Goal: Task Accomplishment & Management: Manage account settings

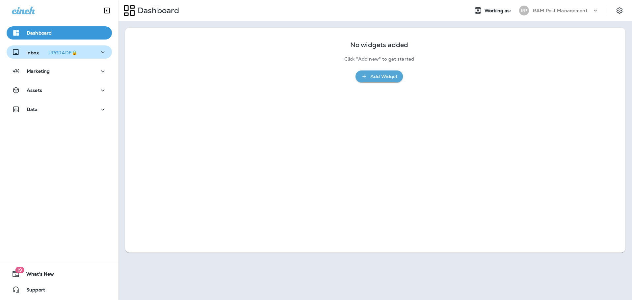
click at [32, 52] on p "Inbox UPGRADE🔒" at bounding box center [53, 52] width 54 height 7
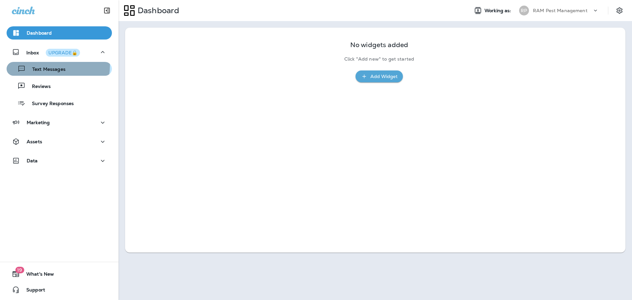
click at [57, 66] on div "Text Messages" at bounding box center [37, 69] width 56 height 10
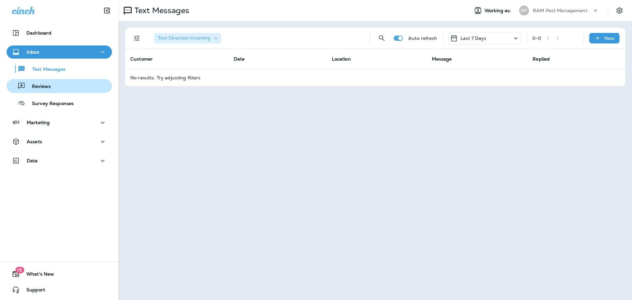
click at [53, 84] on div "Reviews" at bounding box center [59, 86] width 100 height 10
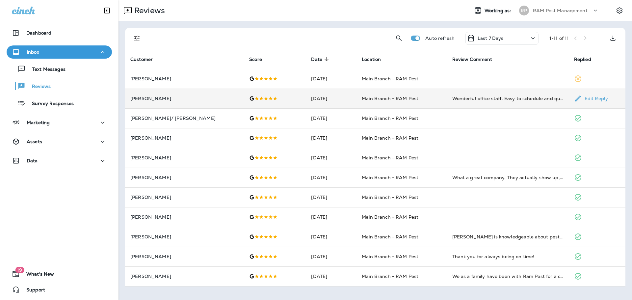
click at [342, 98] on td "[DATE]" at bounding box center [331, 99] width 51 height 20
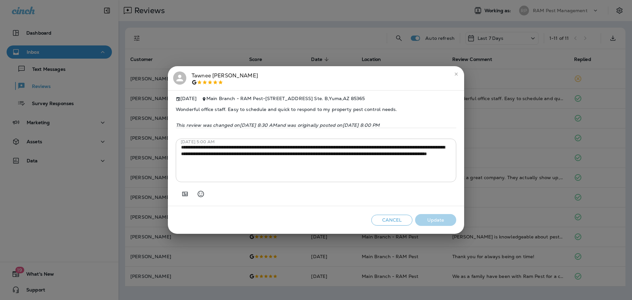
click at [377, 223] on button "Cancel" at bounding box center [392, 220] width 41 height 11
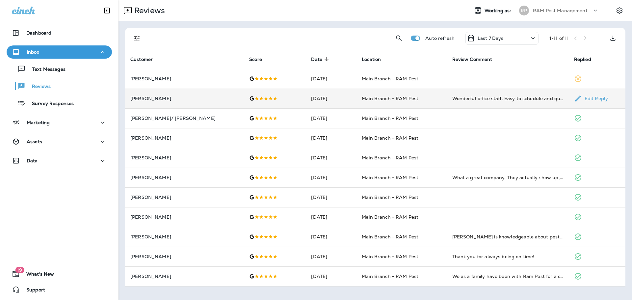
click at [319, 103] on td "[DATE]" at bounding box center [331, 99] width 51 height 20
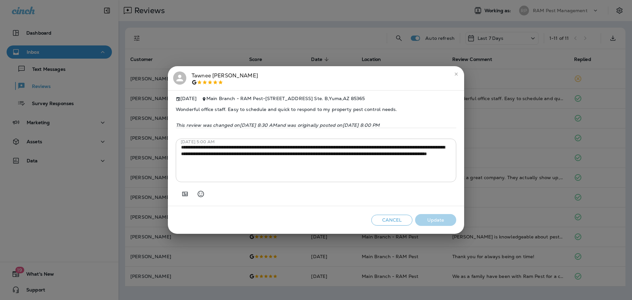
click at [385, 221] on button "Cancel" at bounding box center [392, 220] width 41 height 11
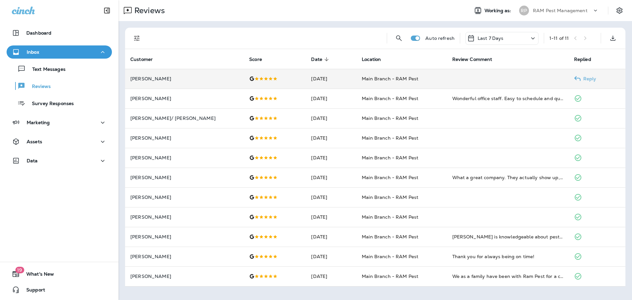
click at [344, 81] on td "[DATE]" at bounding box center [331, 79] width 51 height 20
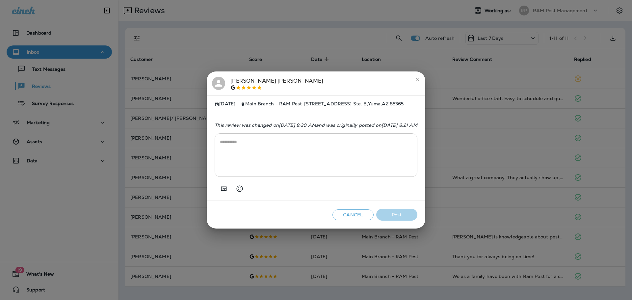
click at [374, 218] on button "Cancel" at bounding box center [353, 214] width 41 height 11
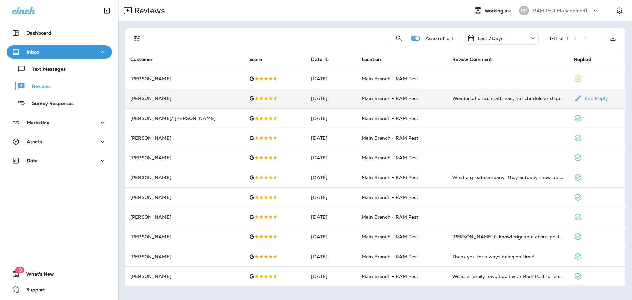
click at [306, 100] on td "[DATE]" at bounding box center [331, 99] width 51 height 20
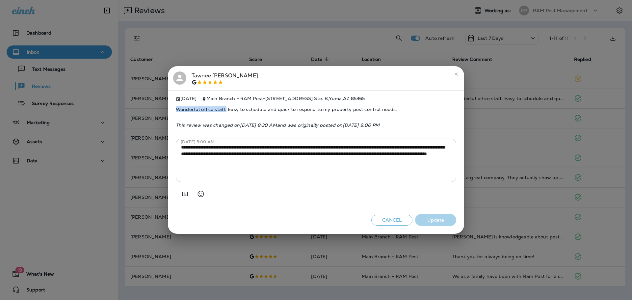
drag, startPoint x: 175, startPoint y: 106, endPoint x: 227, endPoint y: 110, distance: 51.8
click at [227, 110] on div "**********" at bounding box center [316, 148] width 296 height 116
click at [404, 224] on button "Cancel" at bounding box center [392, 220] width 41 height 11
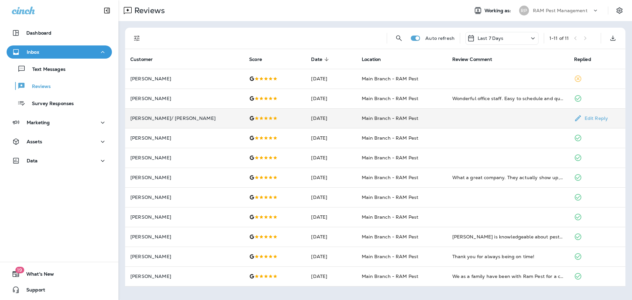
click at [271, 121] on td at bounding box center [275, 118] width 62 height 20
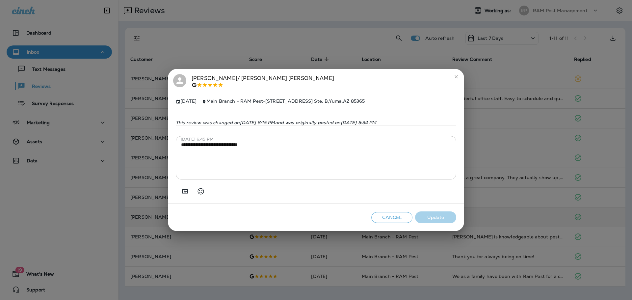
drag, startPoint x: 389, startPoint y: 222, endPoint x: 385, endPoint y: 220, distance: 4.3
click at [388, 222] on button "Cancel" at bounding box center [392, 217] width 41 height 11
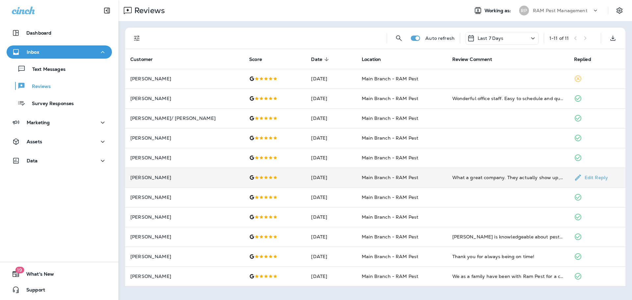
click at [357, 177] on td "Main Branch - RAM Pest" at bounding box center [402, 178] width 90 height 20
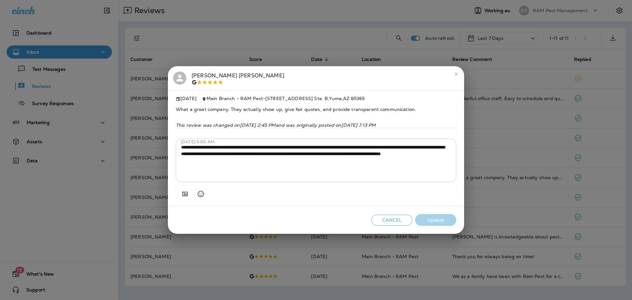
click at [389, 223] on button "Cancel" at bounding box center [392, 220] width 41 height 11
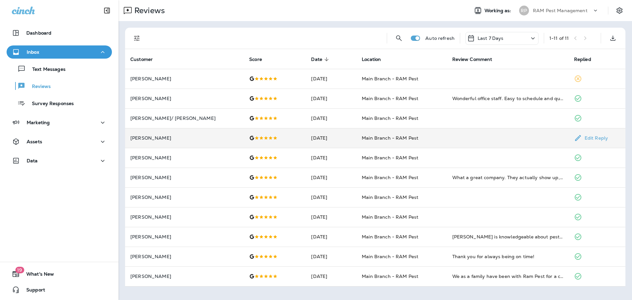
click at [306, 143] on td "[DATE]" at bounding box center [331, 138] width 51 height 20
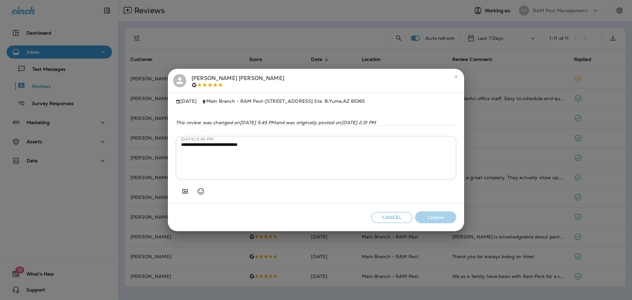
click at [395, 219] on button "Cancel" at bounding box center [392, 217] width 41 height 11
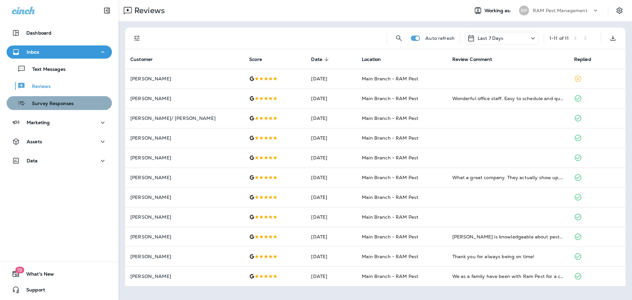
click at [61, 103] on p "Survey Responses" at bounding box center [49, 104] width 48 height 6
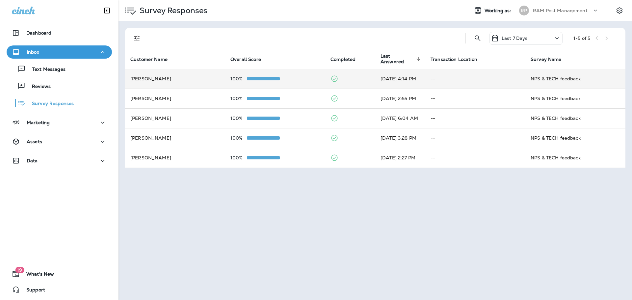
click at [358, 79] on td at bounding box center [350, 79] width 50 height 20
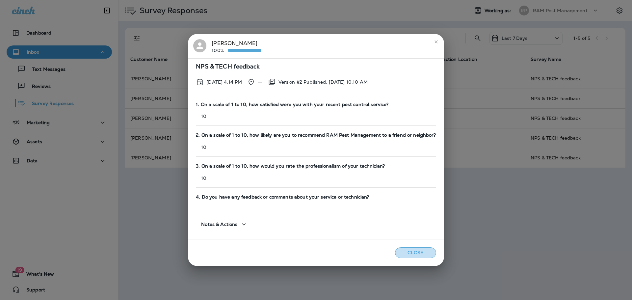
click at [400, 253] on button "Close" at bounding box center [415, 252] width 41 height 11
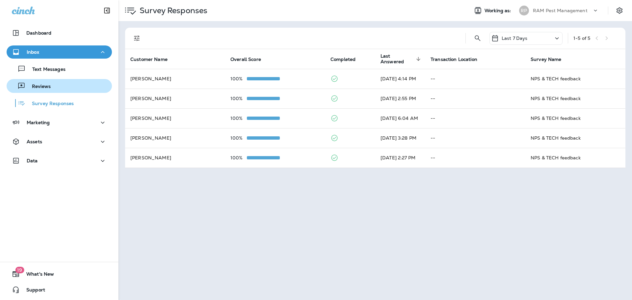
click at [72, 85] on div "Reviews" at bounding box center [59, 86] width 100 height 10
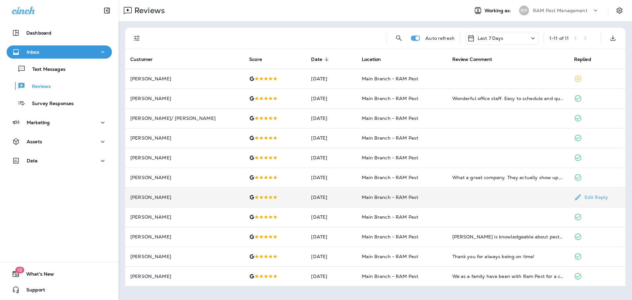
click at [339, 200] on td "[DATE]" at bounding box center [331, 197] width 51 height 20
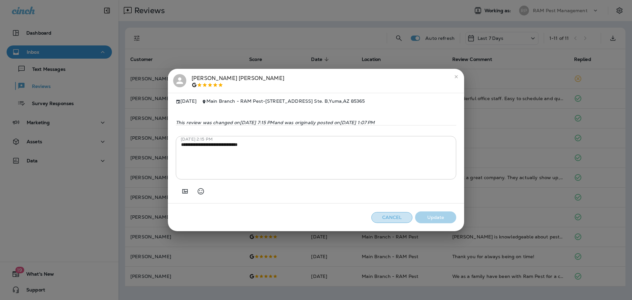
click at [377, 218] on button "Cancel" at bounding box center [392, 217] width 41 height 11
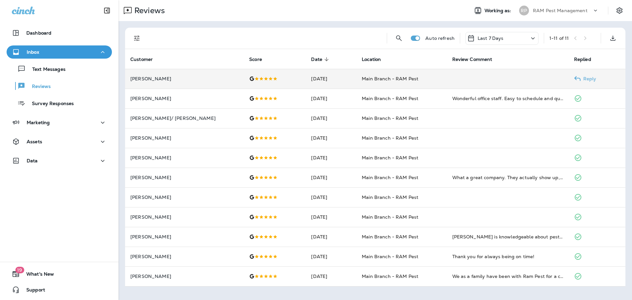
click at [306, 76] on td "[DATE]" at bounding box center [331, 79] width 51 height 20
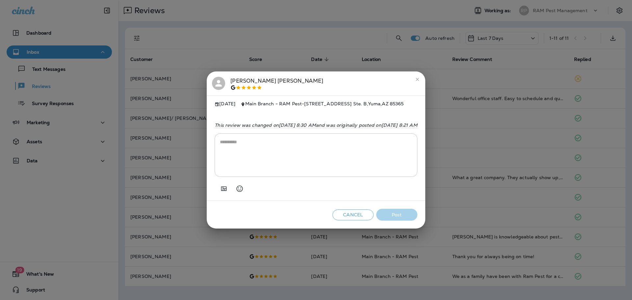
click at [374, 217] on button "Cancel" at bounding box center [353, 214] width 41 height 11
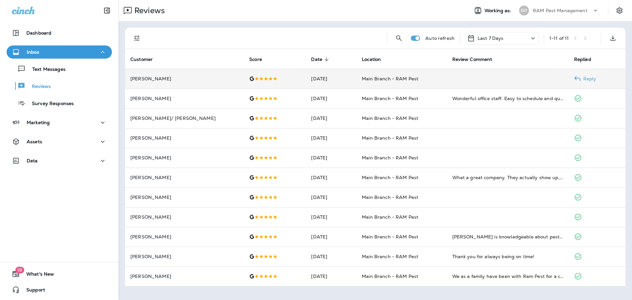
click at [334, 80] on td "[DATE]" at bounding box center [331, 79] width 51 height 20
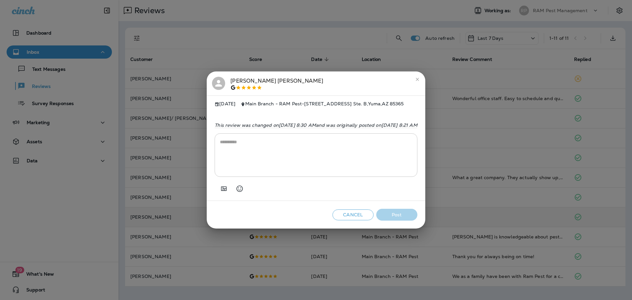
drag, startPoint x: 385, startPoint y: 220, endPoint x: 602, endPoint y: 218, distance: 217.1
click at [374, 220] on button "Cancel" at bounding box center [353, 214] width 41 height 11
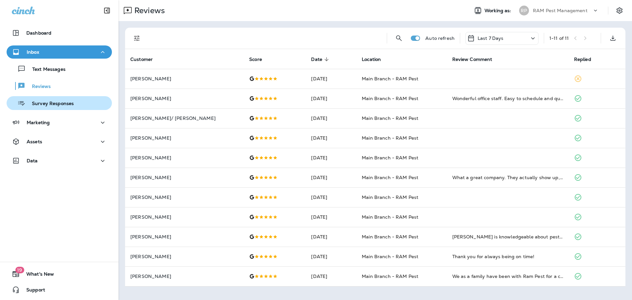
click at [66, 105] on p "Survey Responses" at bounding box center [49, 104] width 48 height 6
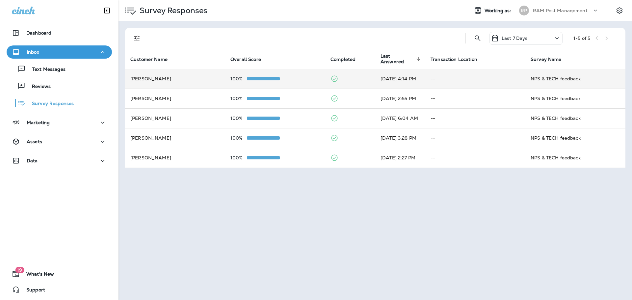
click at [344, 75] on td at bounding box center [350, 79] width 50 height 20
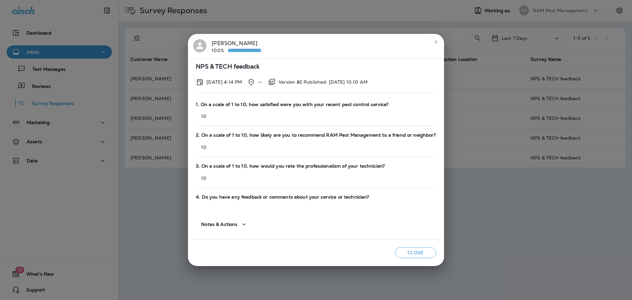
click at [434, 40] on icon "close" at bounding box center [436, 41] width 5 height 5
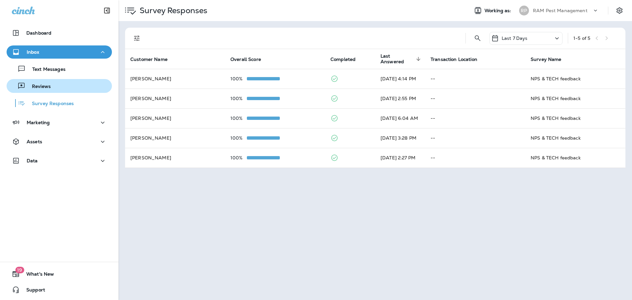
click at [53, 91] on button "Reviews" at bounding box center [59, 86] width 105 height 14
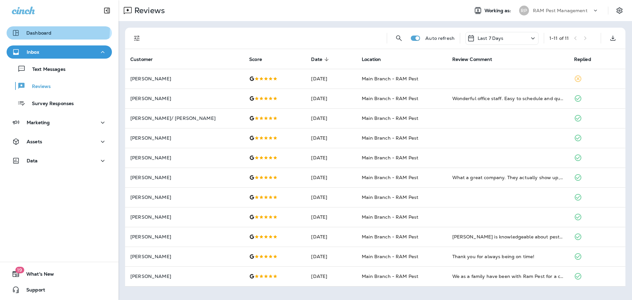
click at [36, 28] on button "Dashboard" at bounding box center [59, 32] width 105 height 13
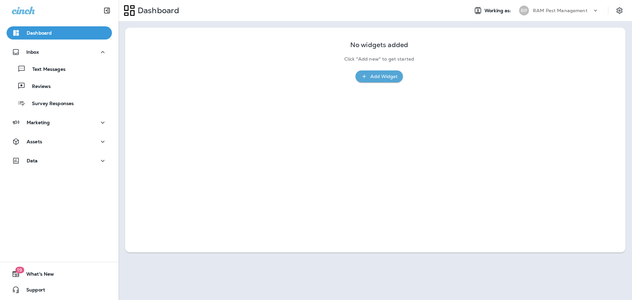
click at [374, 79] on div "Add Widget" at bounding box center [384, 76] width 27 height 8
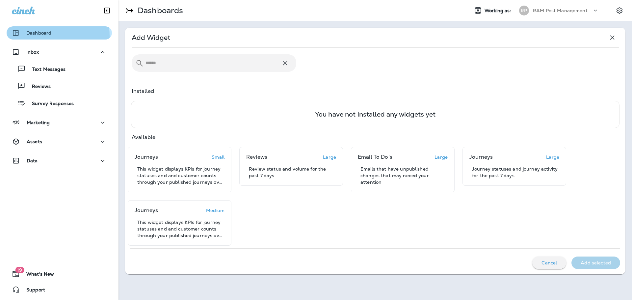
click at [36, 36] on div "Dashboard" at bounding box center [32, 33] width 40 height 8
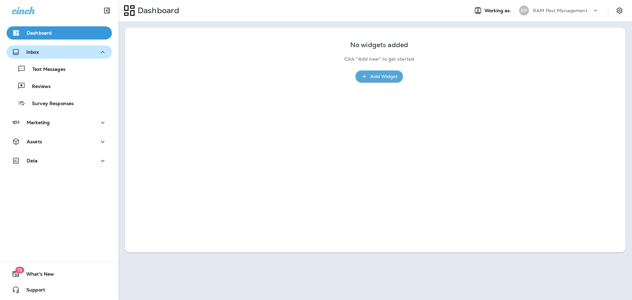
click at [44, 50] on div "Inbox" at bounding box center [59, 52] width 95 height 8
click at [44, 56] on div "Inbox" at bounding box center [59, 52] width 95 height 8
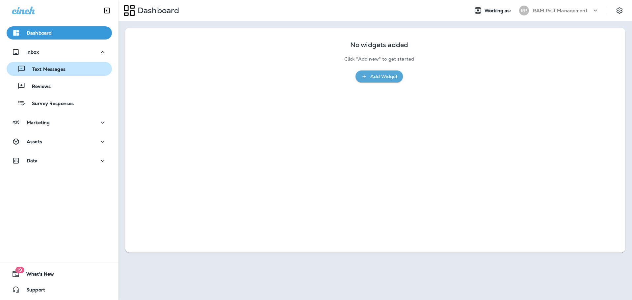
click at [52, 73] on div "Text Messages" at bounding box center [37, 69] width 56 height 10
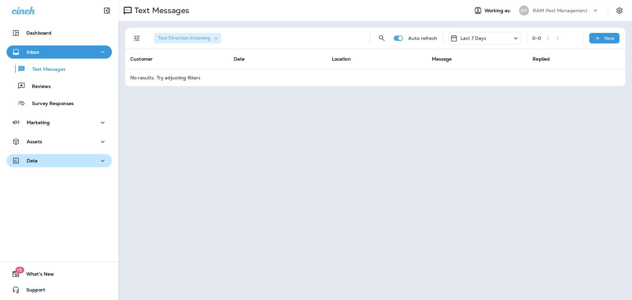
click at [44, 159] on div "Data" at bounding box center [59, 161] width 95 height 8
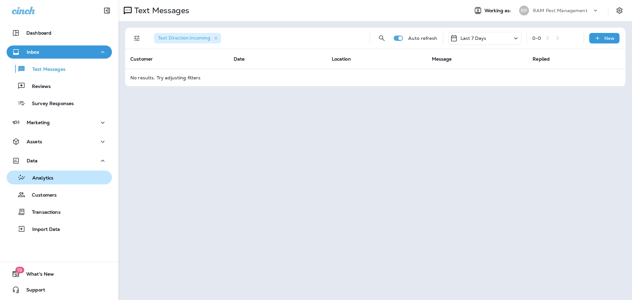
click at [68, 177] on div "Analytics" at bounding box center [59, 178] width 100 height 10
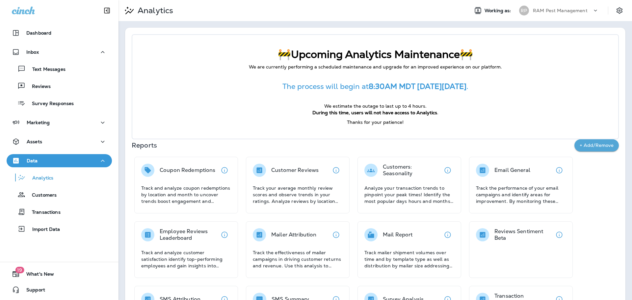
scroll to position [33, 0]
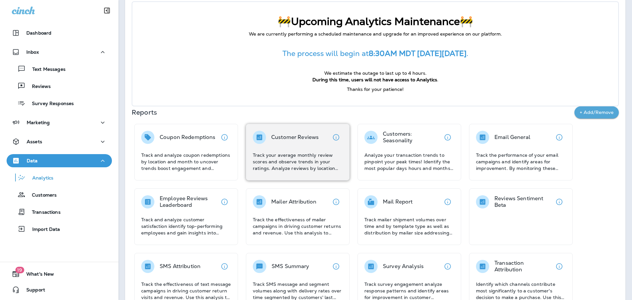
click at [290, 141] on div "Customer Reviews" at bounding box center [294, 137] width 47 height 13
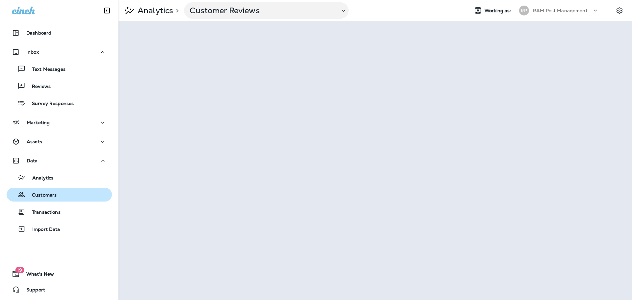
click at [77, 197] on div "Customers" at bounding box center [59, 195] width 100 height 10
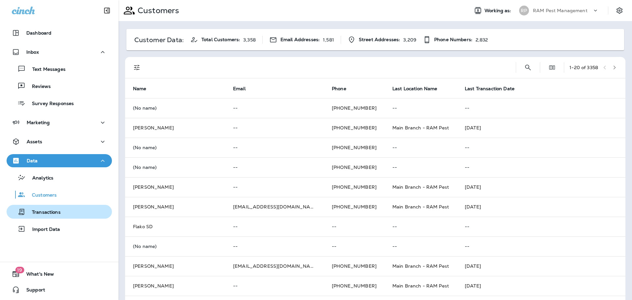
click at [47, 208] on div "Transactions" at bounding box center [34, 212] width 51 height 10
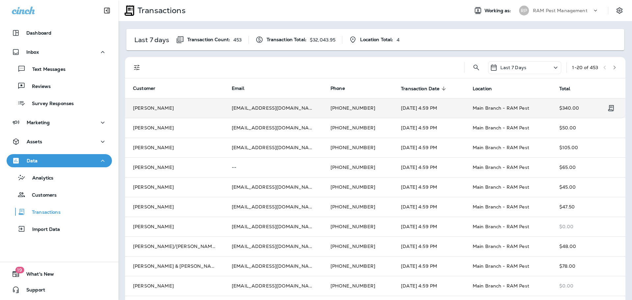
click at [267, 109] on td "[EMAIL_ADDRESS][DOMAIN_NAME]" at bounding box center [273, 108] width 99 height 20
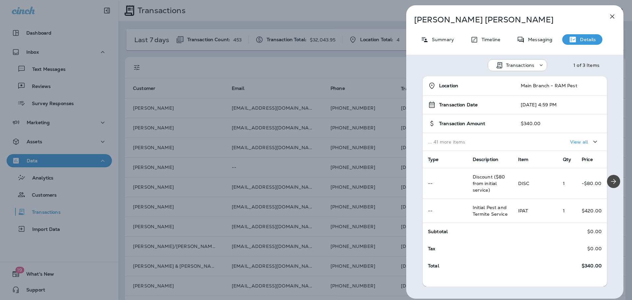
click at [287, 161] on div "[PERSON_NAME] Summary Timeline Messaging Details Transactions 1 of 3 Items Loca…" at bounding box center [316, 150] width 632 height 300
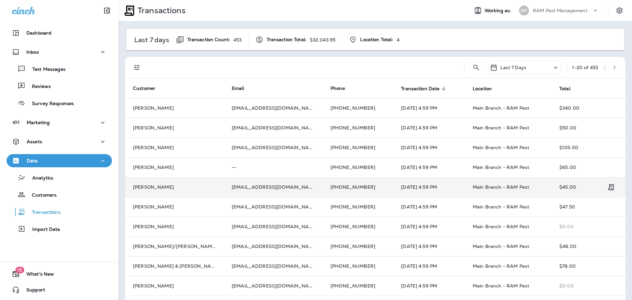
click at [298, 190] on td "[EMAIL_ADDRESS][DOMAIN_NAME]" at bounding box center [273, 187] width 99 height 20
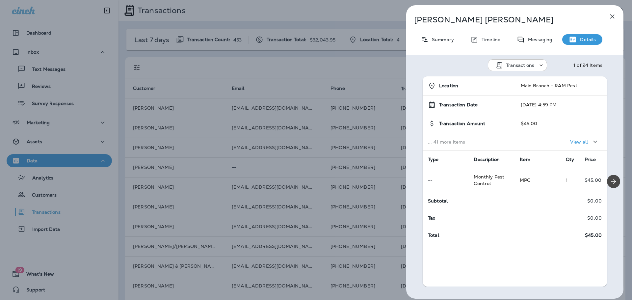
click at [49, 153] on div "[PERSON_NAME] Summary Timeline Messaging Details Transactions 1 of 24 Items Loc…" at bounding box center [316, 150] width 632 height 300
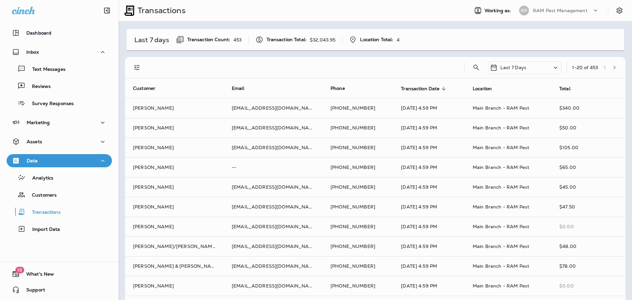
click at [52, 129] on div at bounding box center [349, 150] width 632 height 300
click at [53, 125] on div "Marketing" at bounding box center [59, 123] width 95 height 8
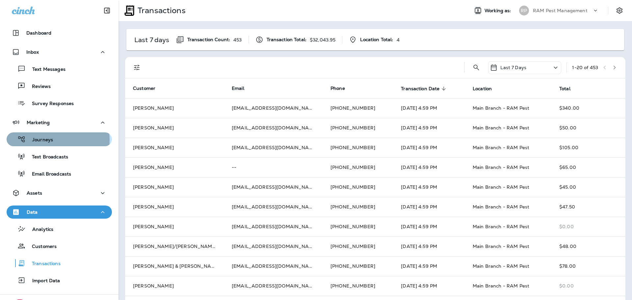
click at [49, 140] on p "Journeys" at bounding box center [39, 140] width 27 height 6
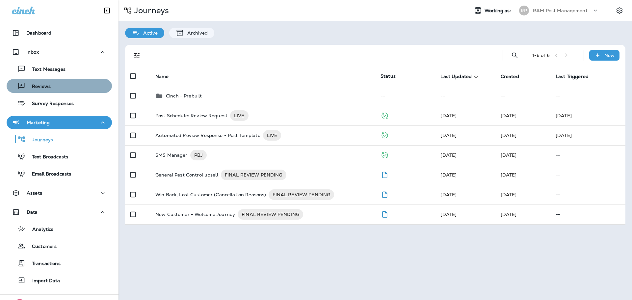
click at [75, 90] on div "Reviews" at bounding box center [59, 86] width 100 height 10
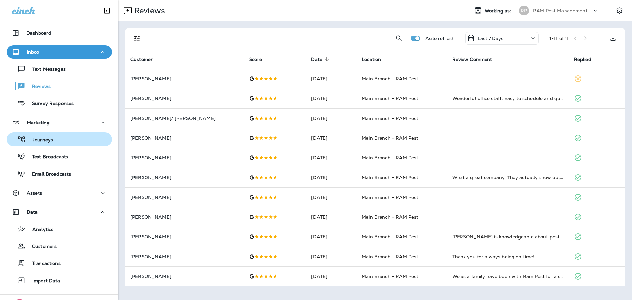
click at [52, 140] on p "Journeys" at bounding box center [39, 140] width 27 height 6
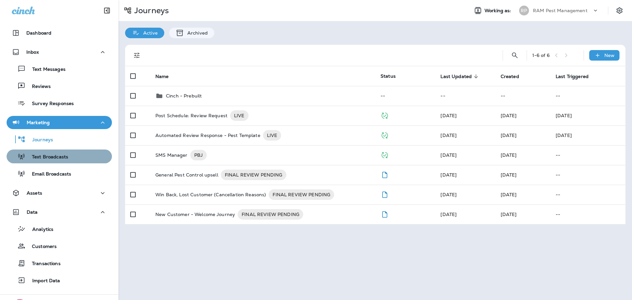
click at [70, 155] on div "Text Broadcasts" at bounding box center [59, 157] width 100 height 10
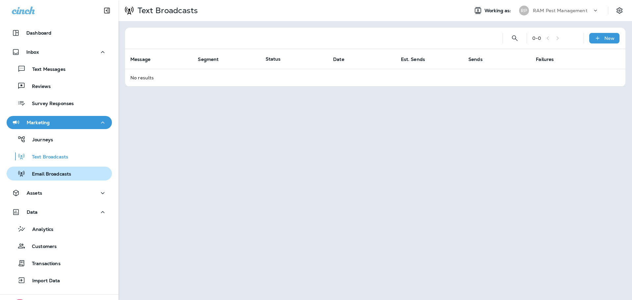
click at [65, 176] on p "Email Broadcasts" at bounding box center [48, 174] width 46 height 6
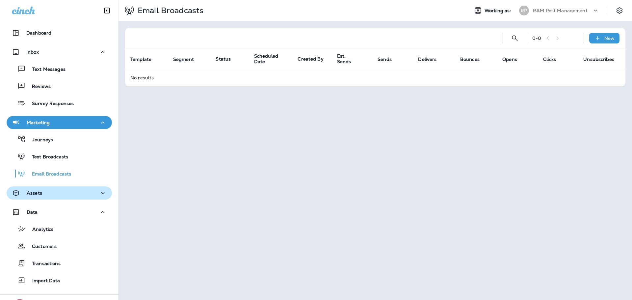
click at [61, 196] on div "Assets" at bounding box center [59, 193] width 95 height 8
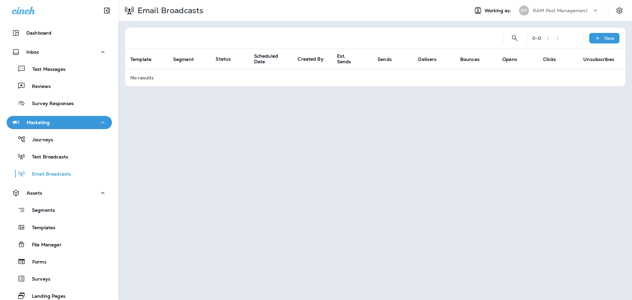
scroll to position [66, 0]
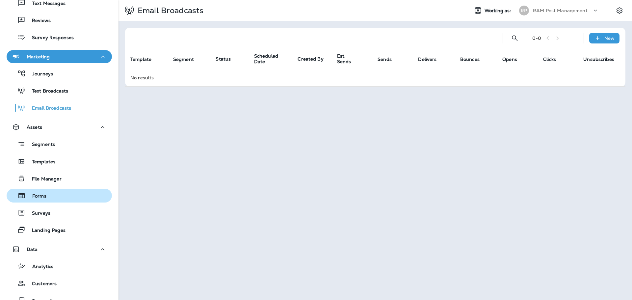
click at [62, 198] on div "Forms" at bounding box center [59, 196] width 100 height 10
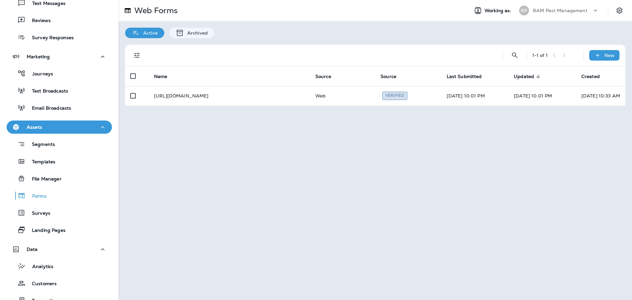
click at [598, 10] on icon at bounding box center [596, 10] width 7 height 7
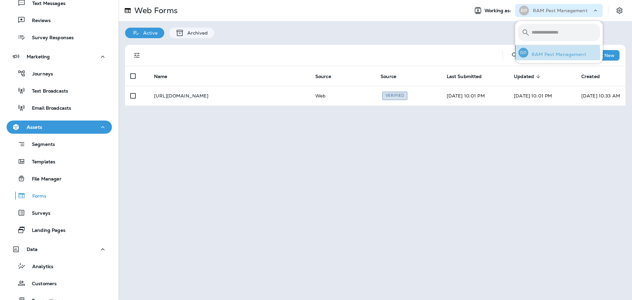
click at [546, 54] on p "RAM Pest Management" at bounding box center [558, 54] width 58 height 5
click at [620, 8] on icon "Settings" at bounding box center [620, 11] width 8 height 8
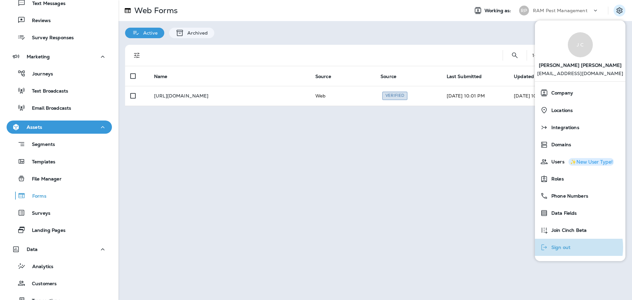
click at [562, 247] on span "Sign out" at bounding box center [559, 248] width 22 height 6
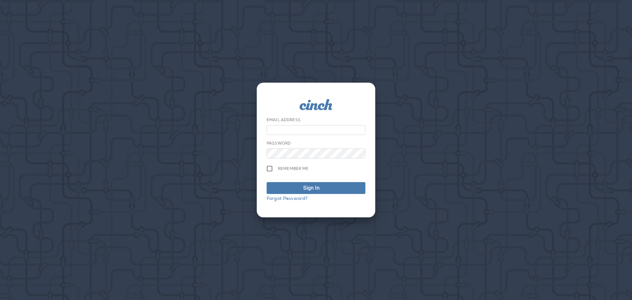
type input "**********"
